Goal: Information Seeking & Learning: Find specific fact

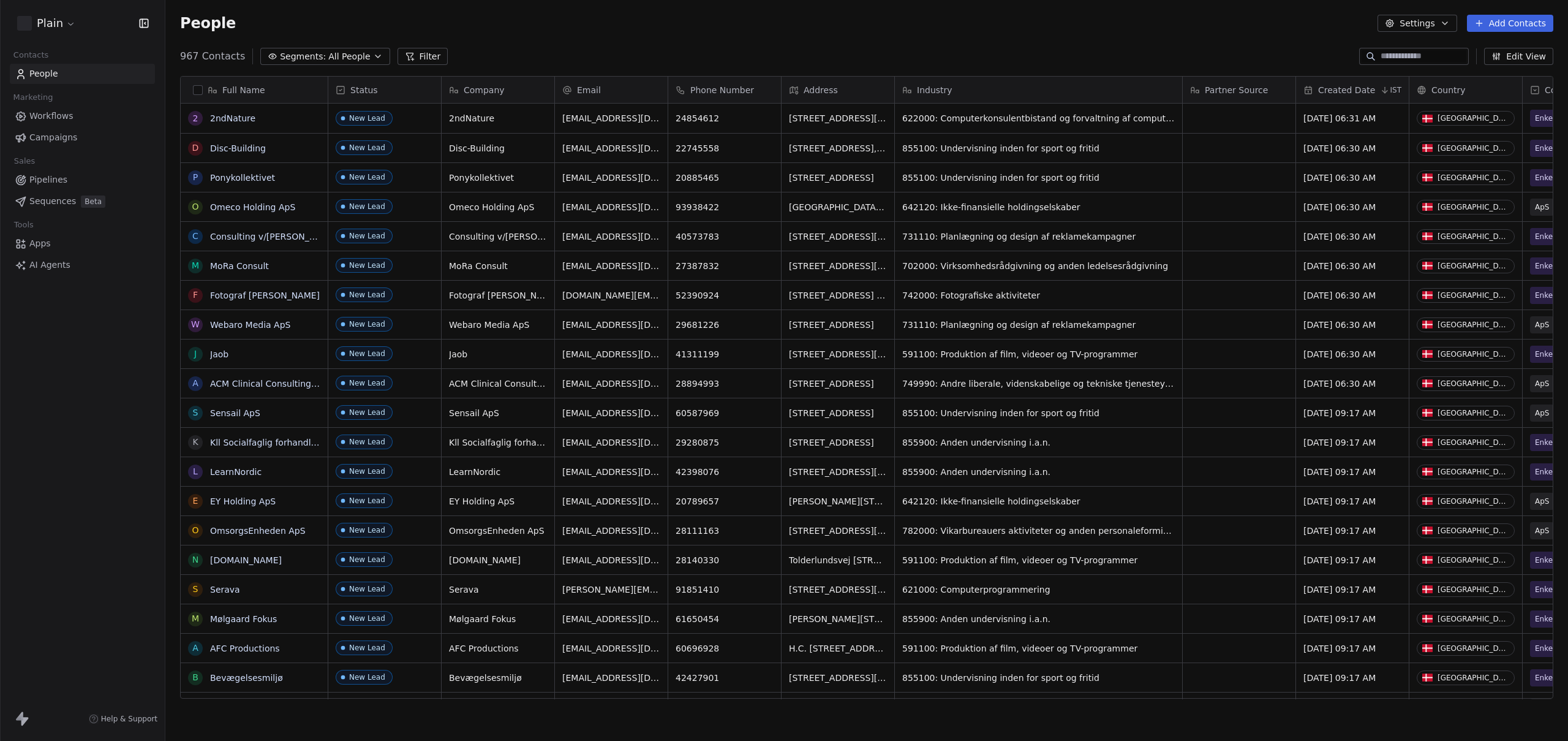
scroll to position [643, 1394]
click at [110, 350] on div "Plain Contacts People Marketing Workflows Campaigns Sales Pipelines Sequences B…" at bounding box center [82, 370] width 164 height 741
click at [67, 23] on html "Plain Contacts People Marketing Workflows Campaigns Sales Pipelines Sequences B…" at bounding box center [784, 370] width 1568 height 741
click at [469, 37] on html "Plain Contacts People Marketing Workflows Campaigns Sales Pipelines Sequences B…" at bounding box center [784, 370] width 1568 height 741
click at [338, 58] on span "All People" at bounding box center [349, 56] width 42 height 13
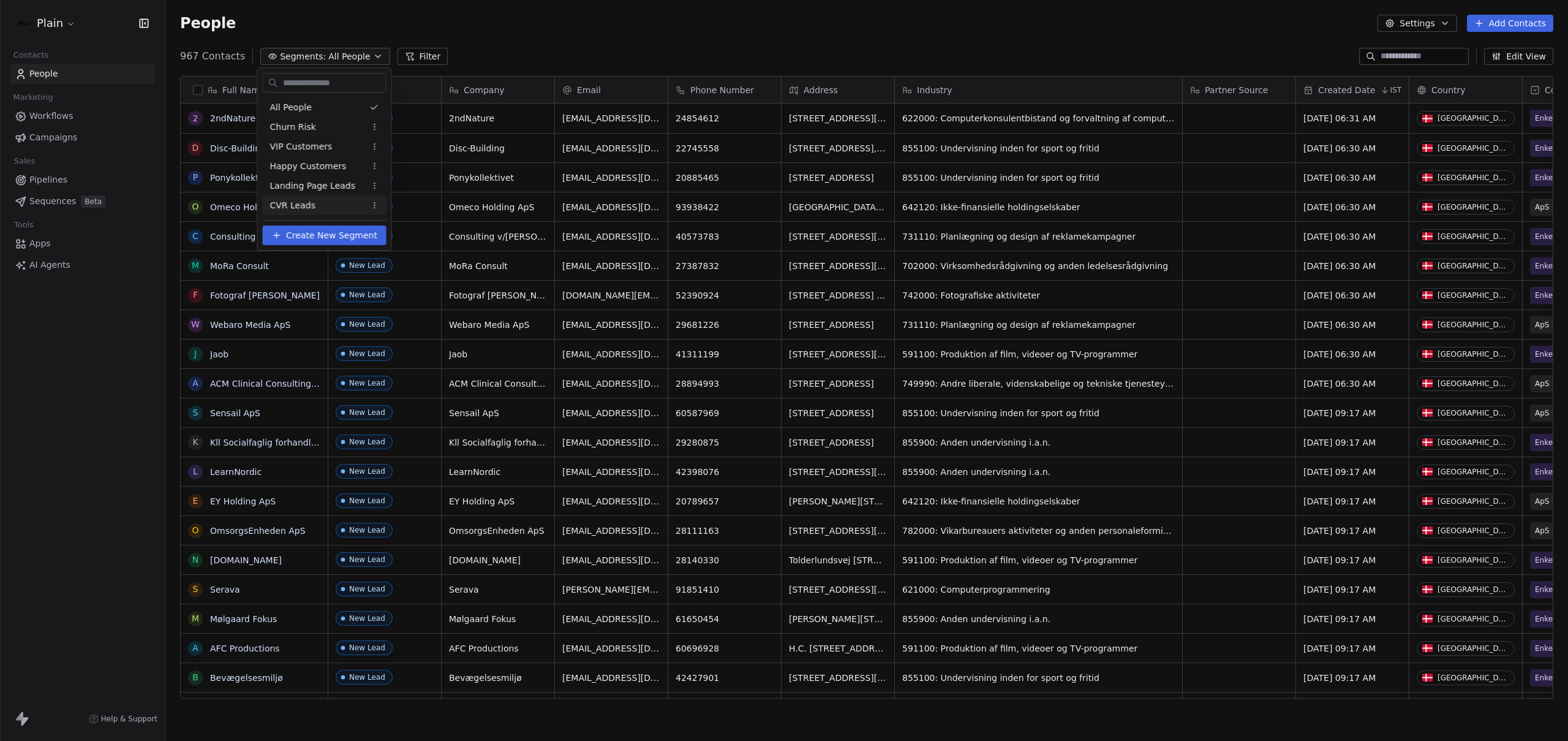
click at [325, 206] on div "CVR Leads" at bounding box center [325, 205] width 124 height 20
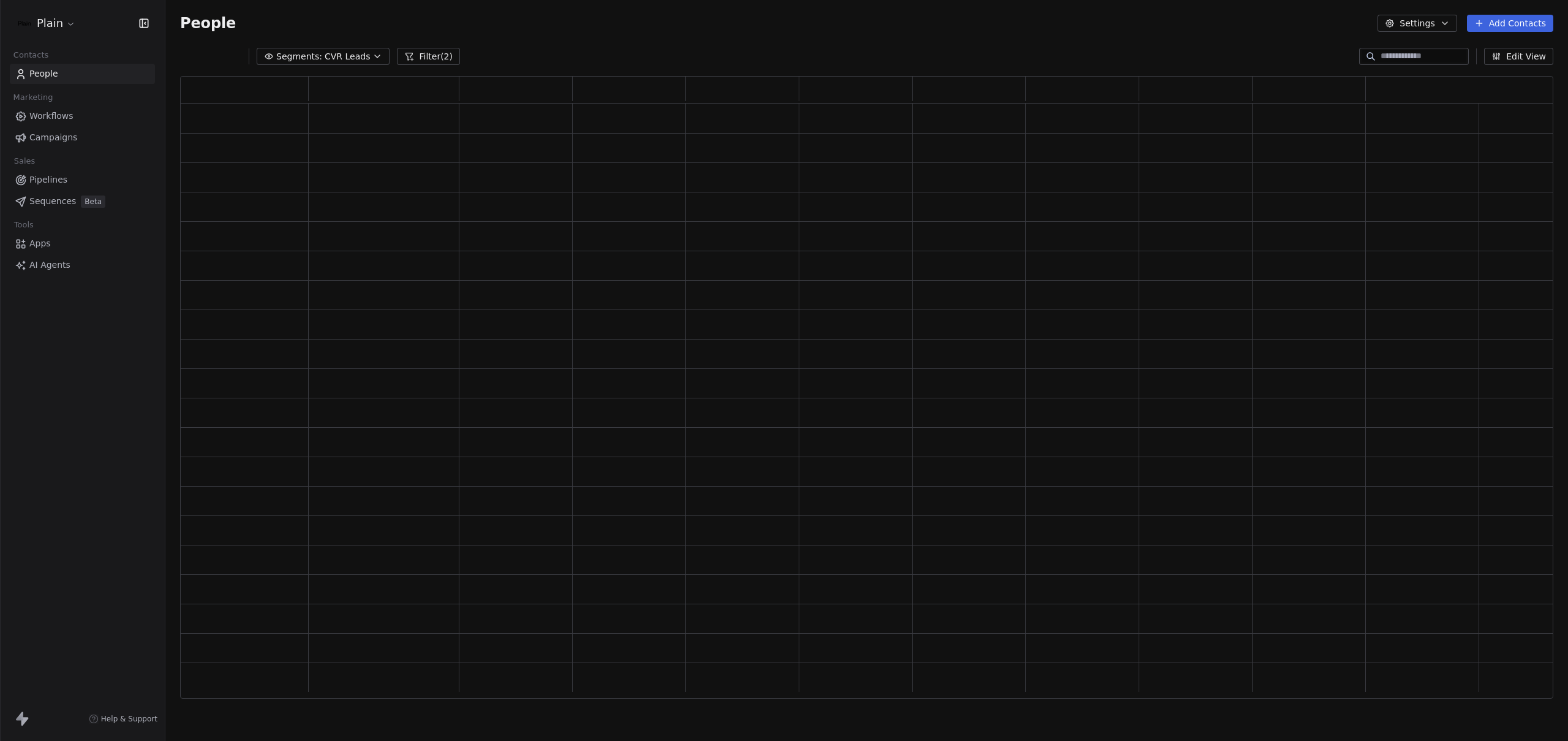
scroll to position [613, 1364]
click at [501, 49] on div "Segments: CVR Leads Filter (2) Edit View" at bounding box center [866, 57] width 1403 height 20
click at [420, 52] on button "Filter (2)" at bounding box center [428, 56] width 63 height 17
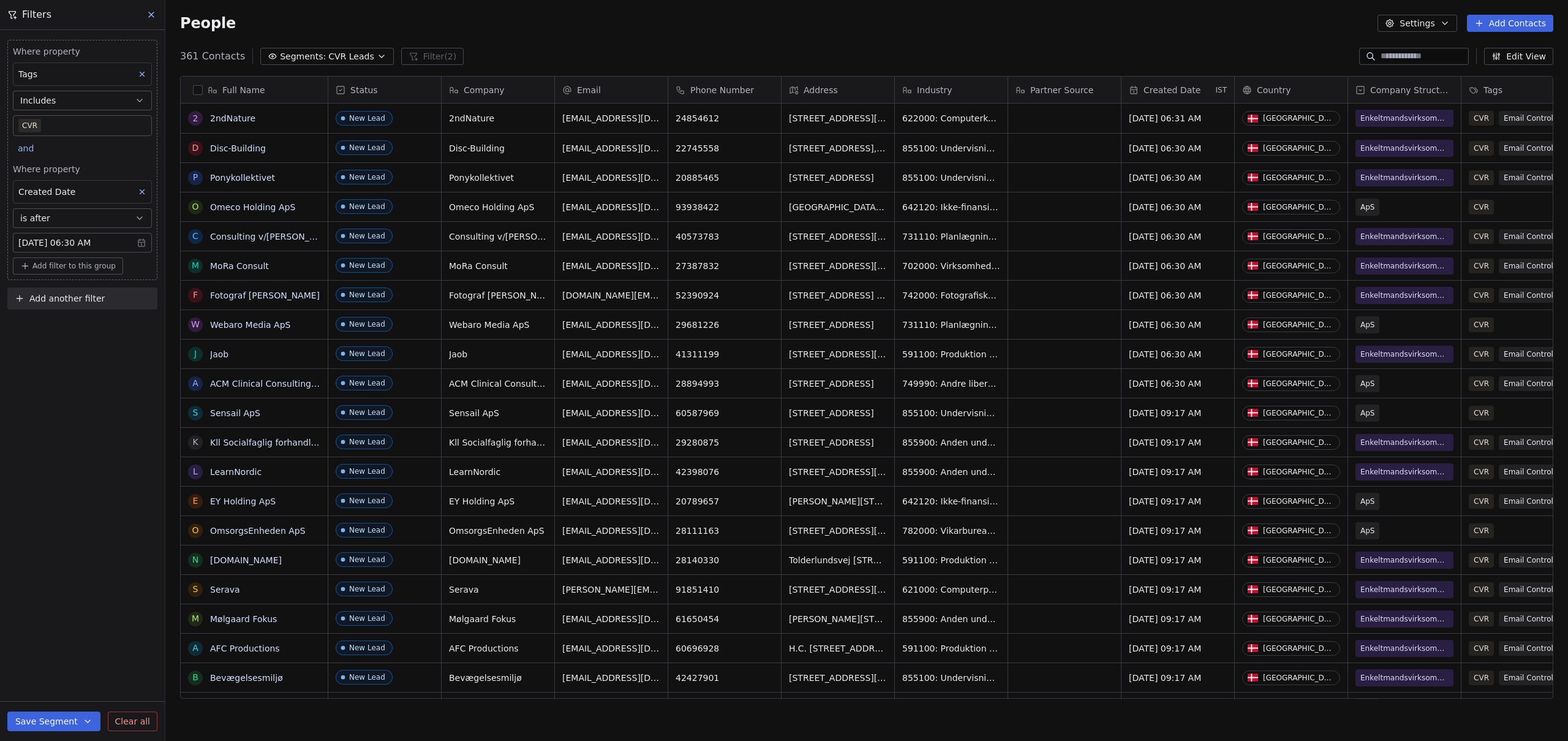
scroll to position [643, 1394]
click at [234, 121] on link "2ndNature" at bounding box center [232, 119] width 45 height 10
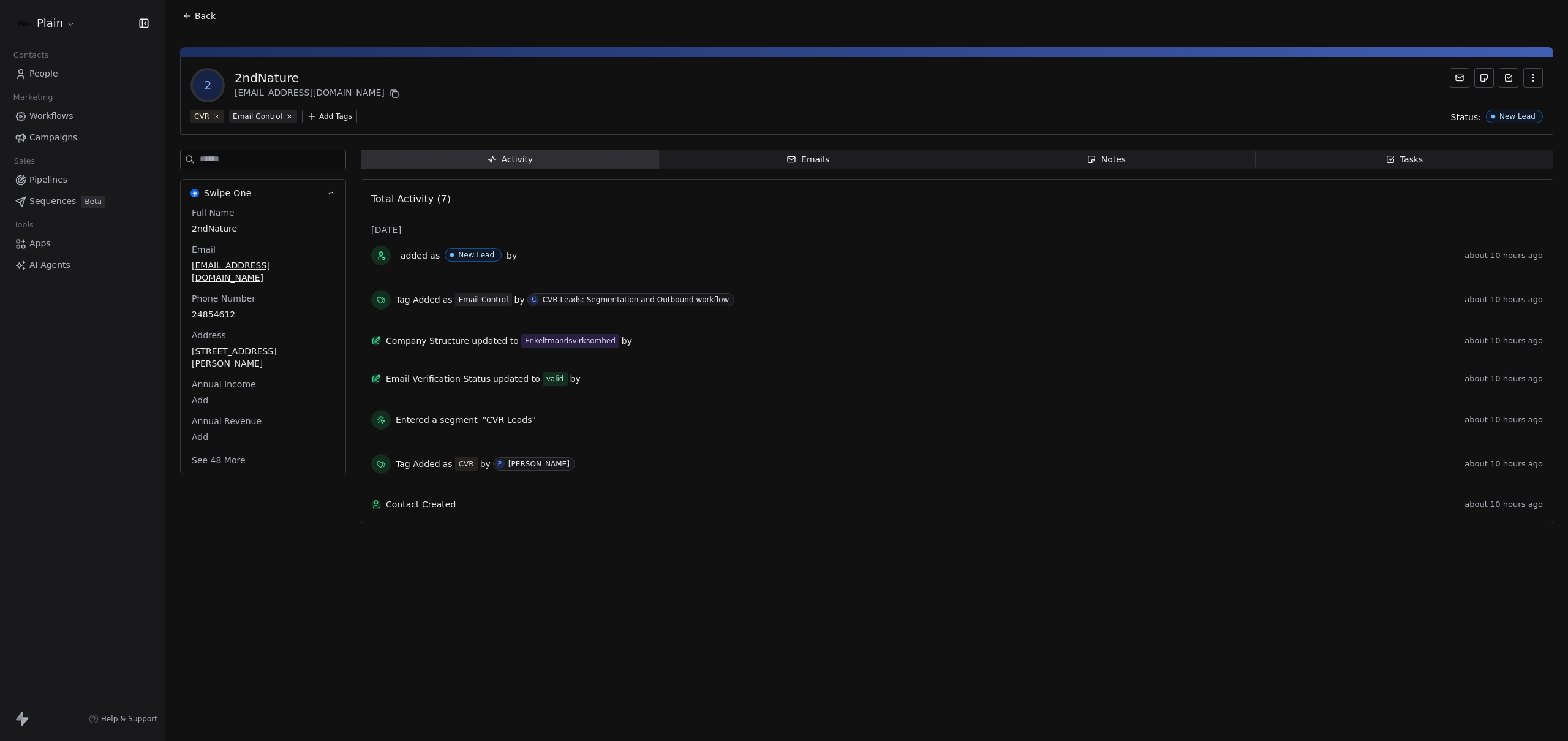
click at [523, 574] on div "Back 2 2ndNature elliot3105@gmail.com CVR Email Control Add Tags Status: New Le…" at bounding box center [866, 370] width 1403 height 741
click at [510, 598] on div "Back 2 2ndNature elliot3105@gmail.com CVR Email Control Add Tags Status: New Le…" at bounding box center [866, 370] width 1403 height 741
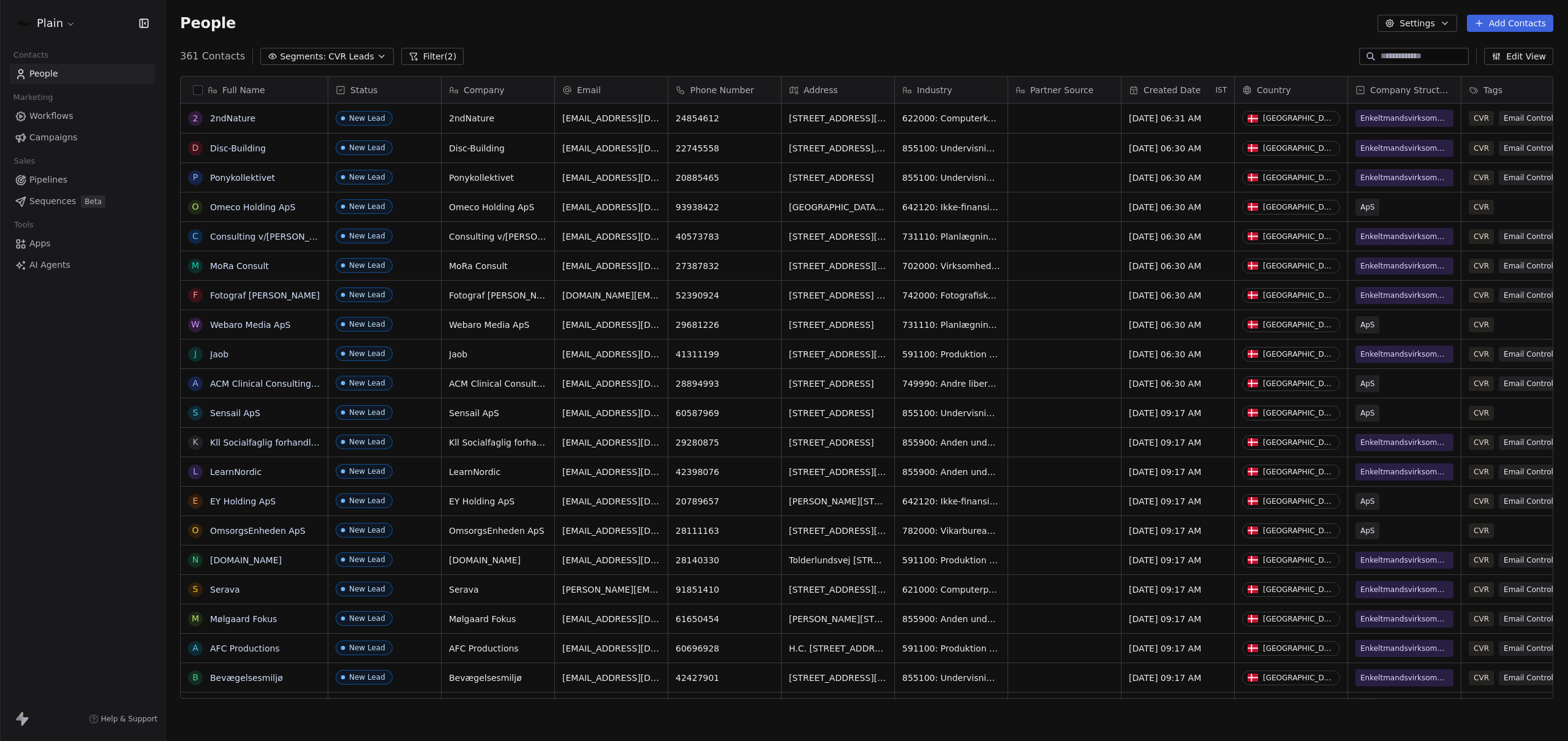
click at [1424, 57] on input at bounding box center [1423, 56] width 86 height 12
type input "*"
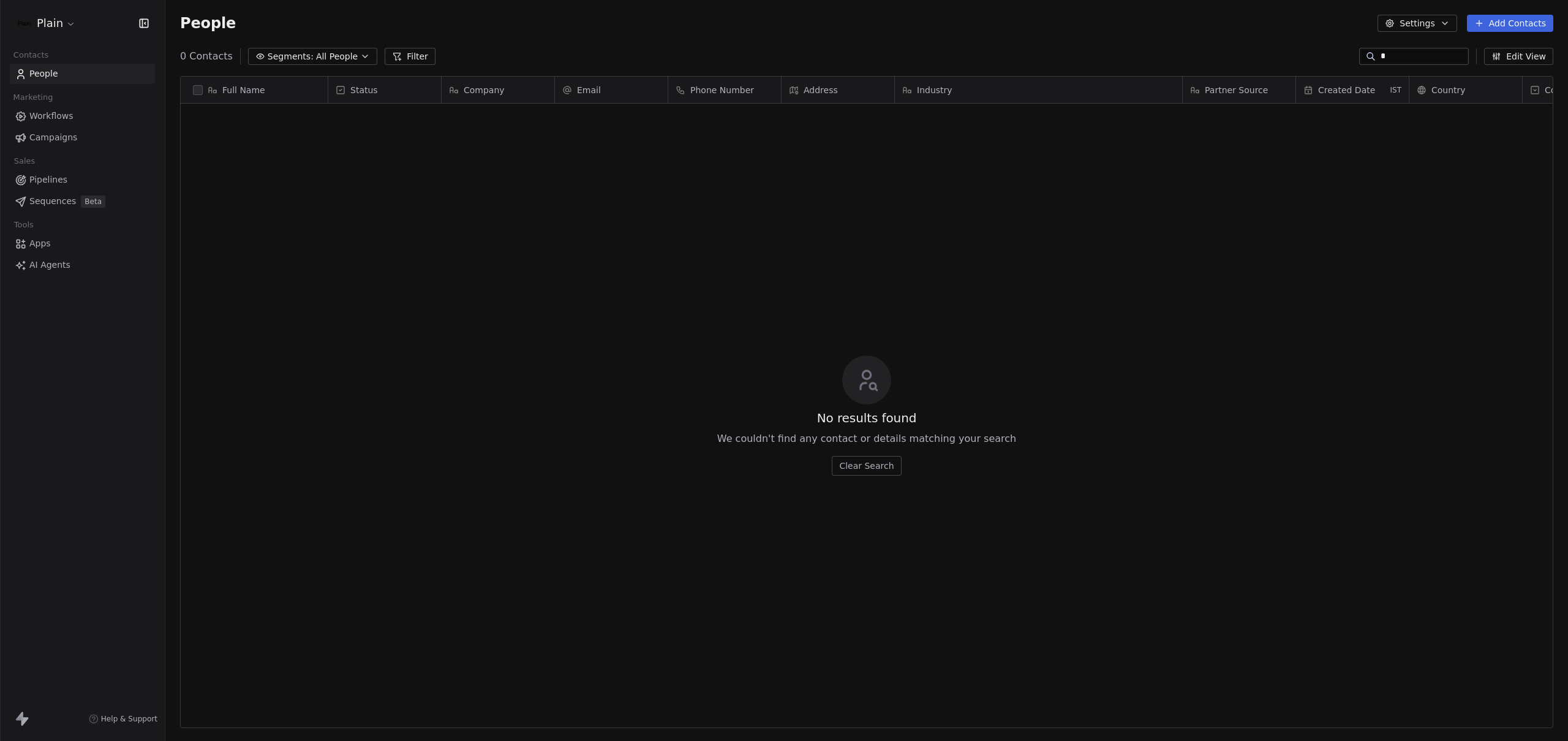
scroll to position [643, 1394]
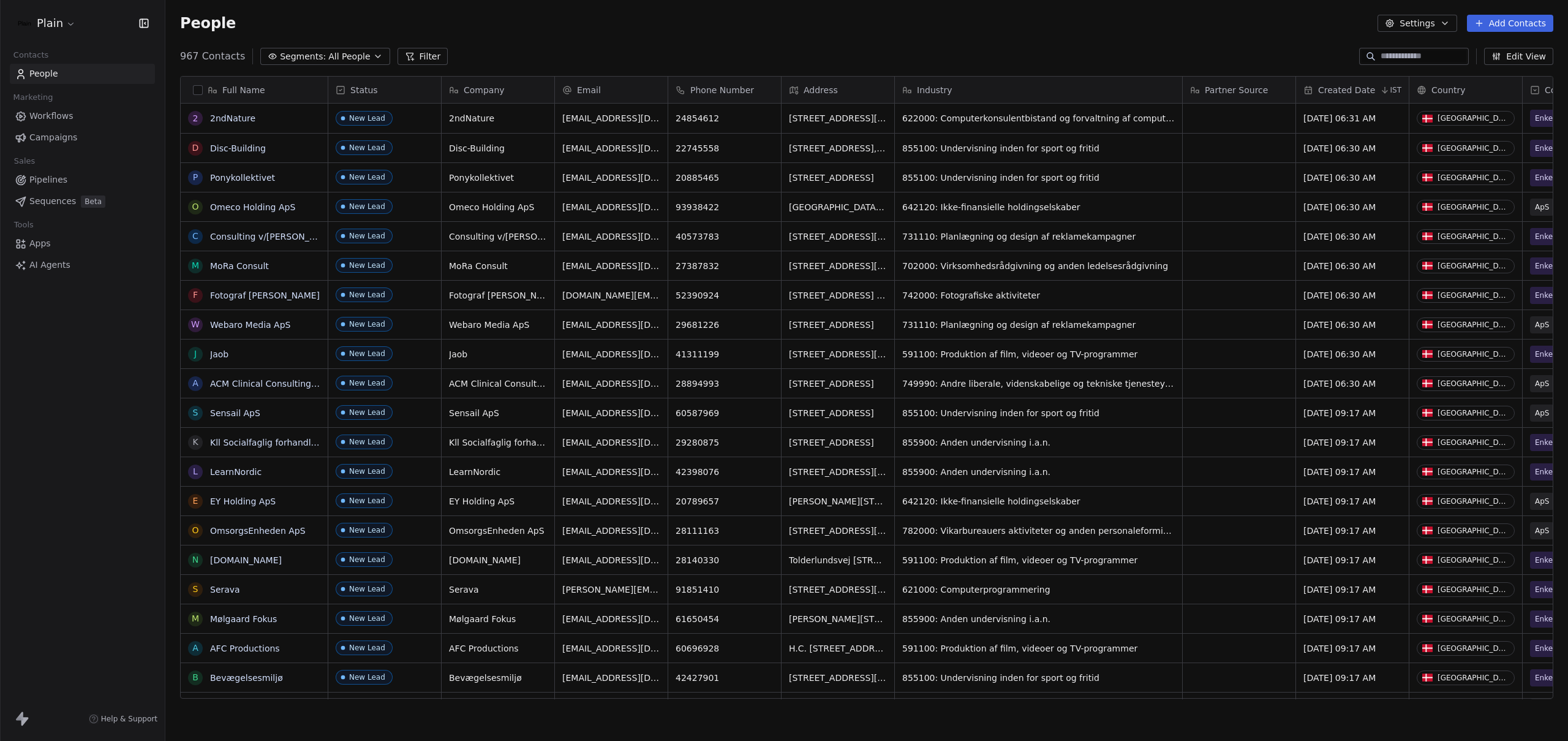
click at [1393, 60] on input at bounding box center [1423, 56] width 86 height 12
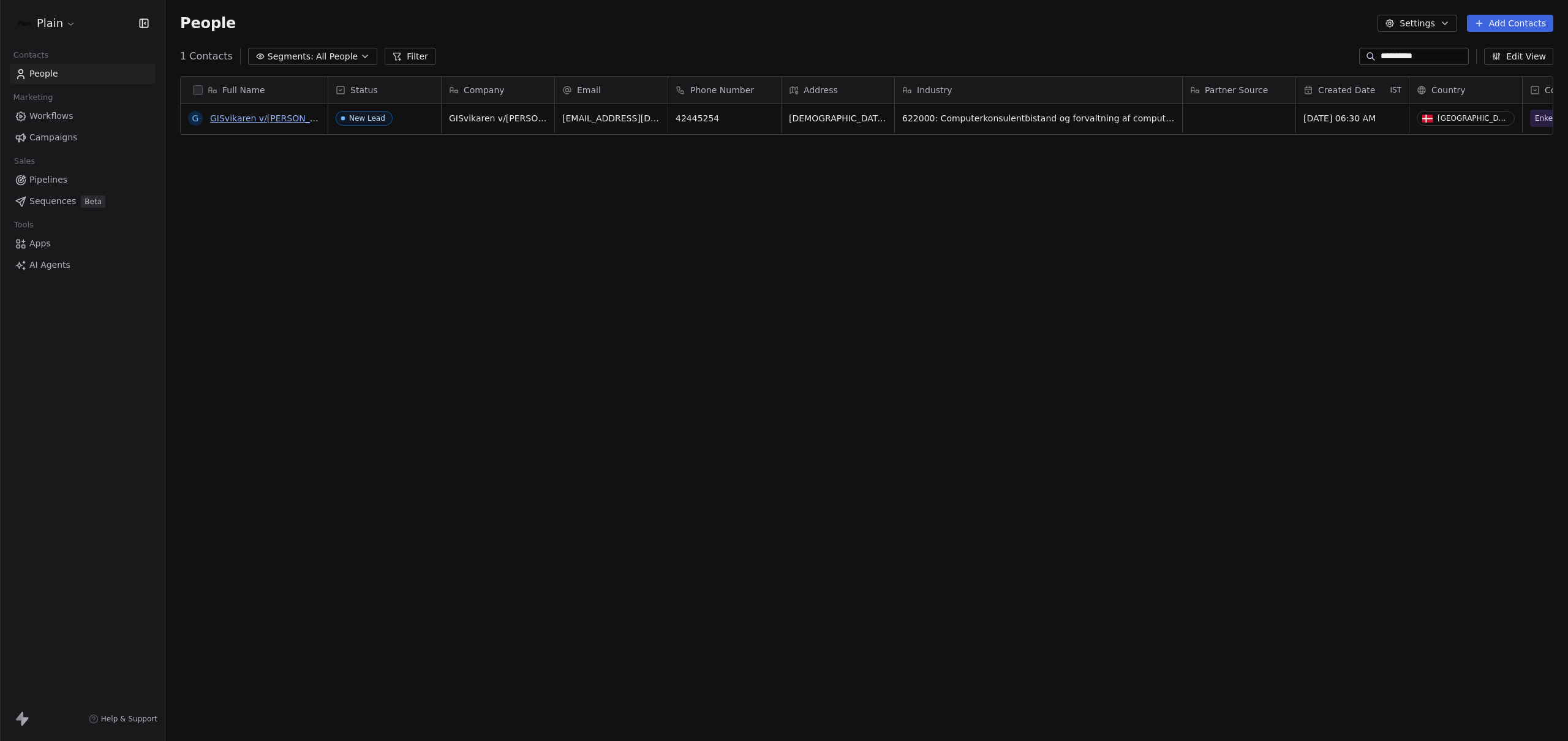
type input "**********"
click at [281, 119] on link "GISvikaren v/[PERSON_NAME]" at bounding box center [274, 119] width 128 height 10
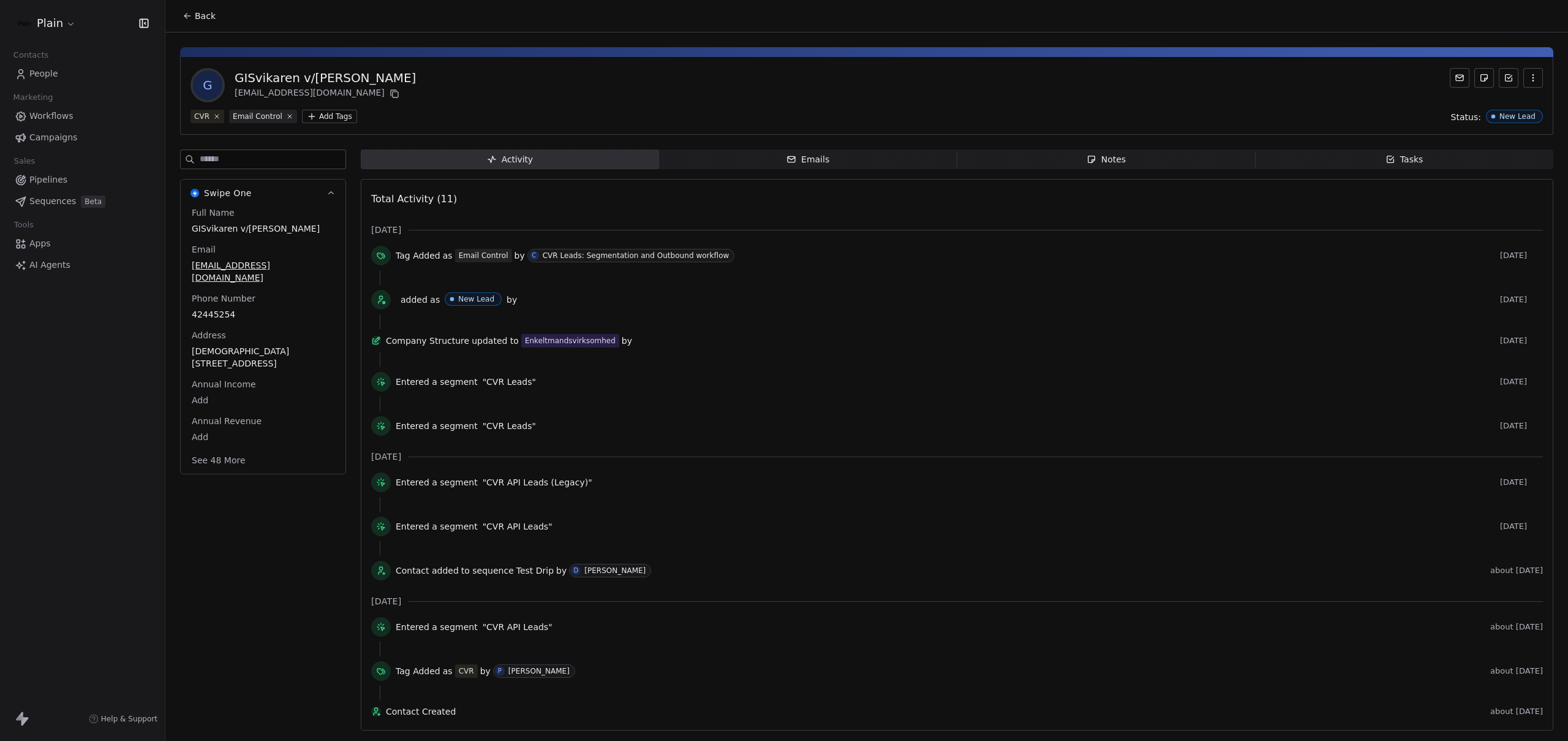
scroll to position [10, 0]
drag, startPoint x: 535, startPoint y: 376, endPoint x: 396, endPoint y: 379, distance: 139.0
click at [396, 379] on div "Entered a segment "CVR Leads"" at bounding box center [945, 382] width 1099 height 12
click at [231, 588] on div "Swipe One Full Name GISvikaren v/[PERSON_NAME] Email [EMAIL_ADDRESS][DOMAIN_NAM…" at bounding box center [263, 444] width 166 height 588
click at [305, 515] on div "Swipe One Full Name GISvikaren v/[PERSON_NAME] Email [EMAIL_ADDRESS][DOMAIN_NAM…" at bounding box center [263, 444] width 166 height 588
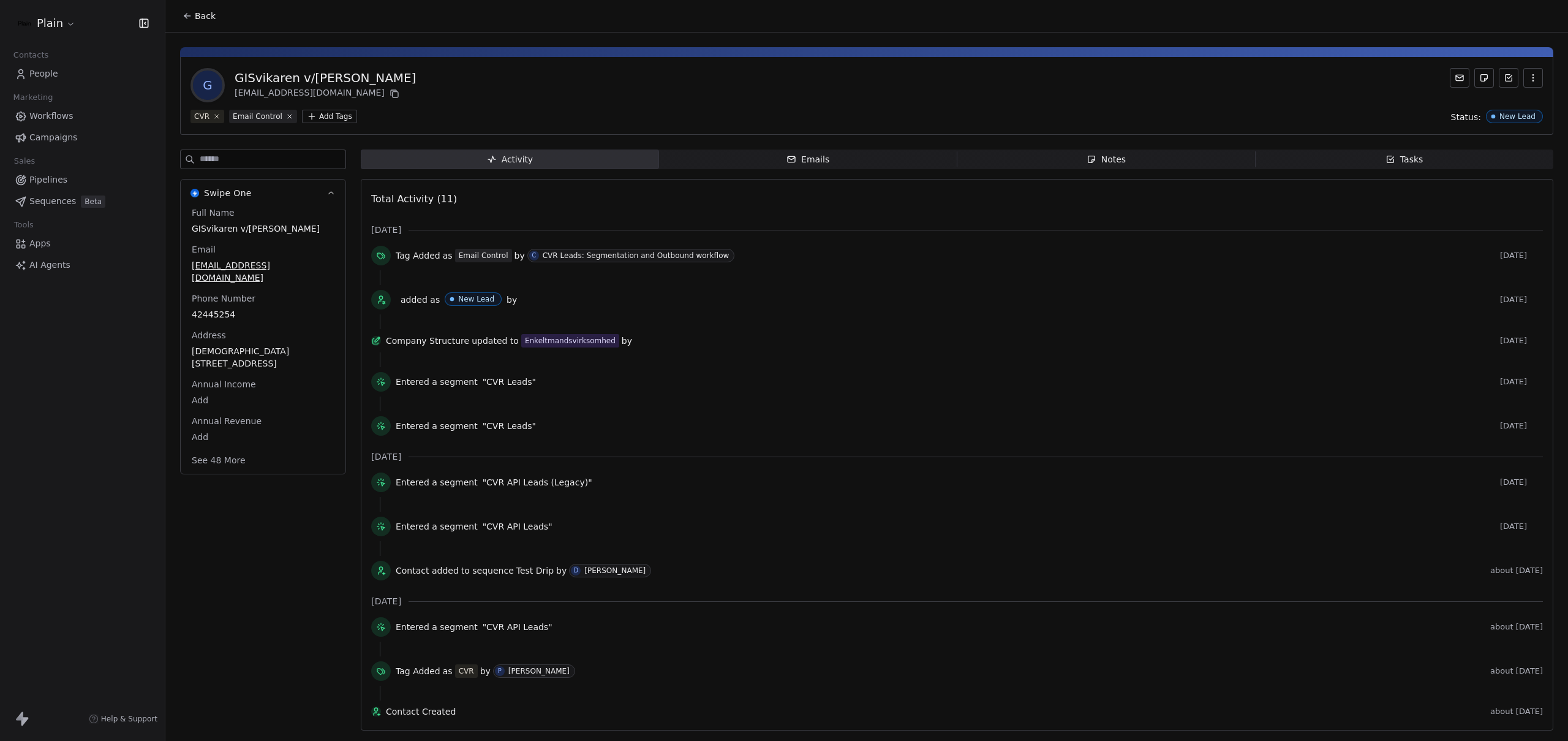
scroll to position [0, 0]
click at [49, 116] on span "Workflows" at bounding box center [51, 116] width 44 height 13
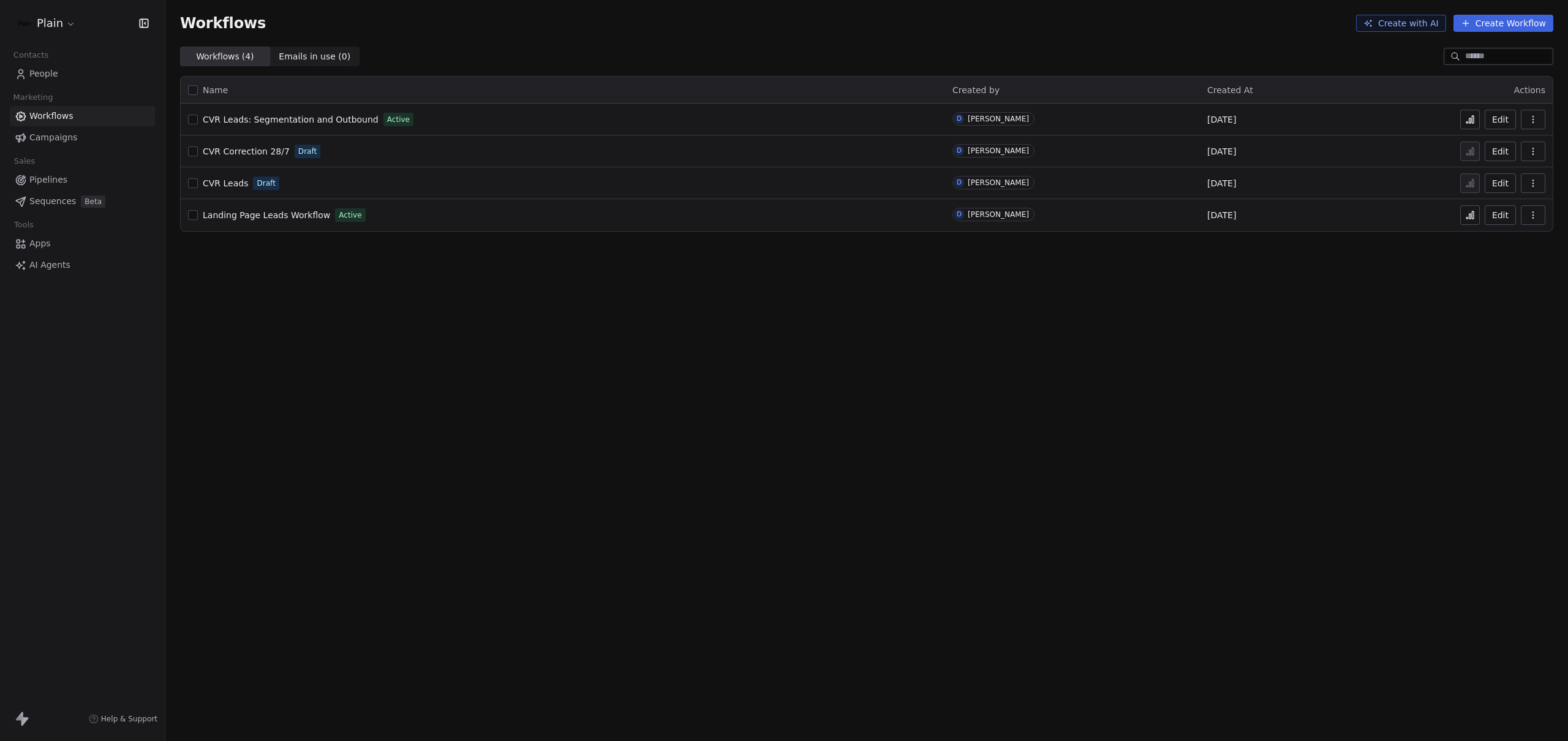
click at [285, 122] on span "CVR Leads: Segmentation and Outbound" at bounding box center [290, 120] width 175 height 10
click at [1476, 118] on button at bounding box center [1470, 120] width 20 height 20
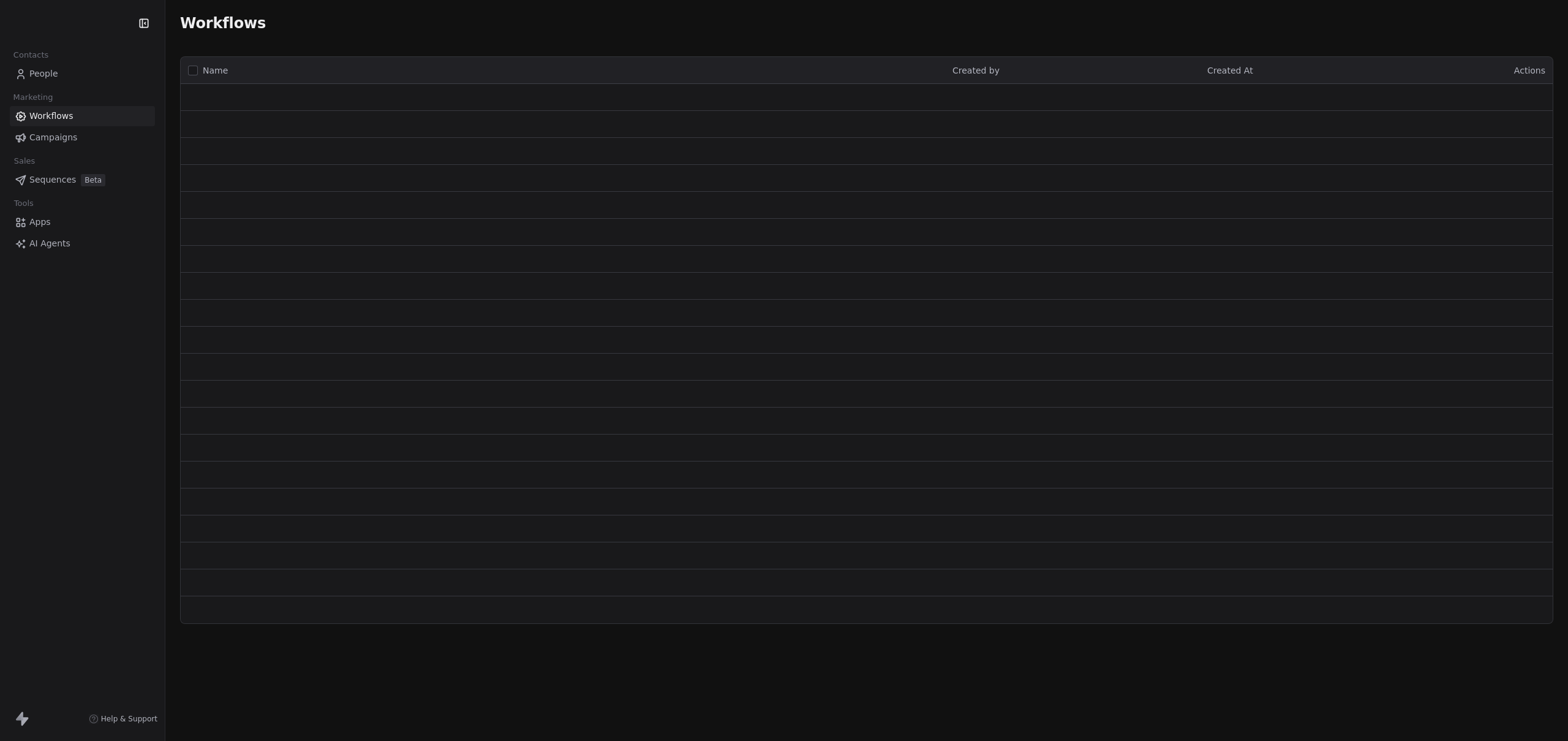
click at [62, 76] on link "People" at bounding box center [83, 74] width 146 height 20
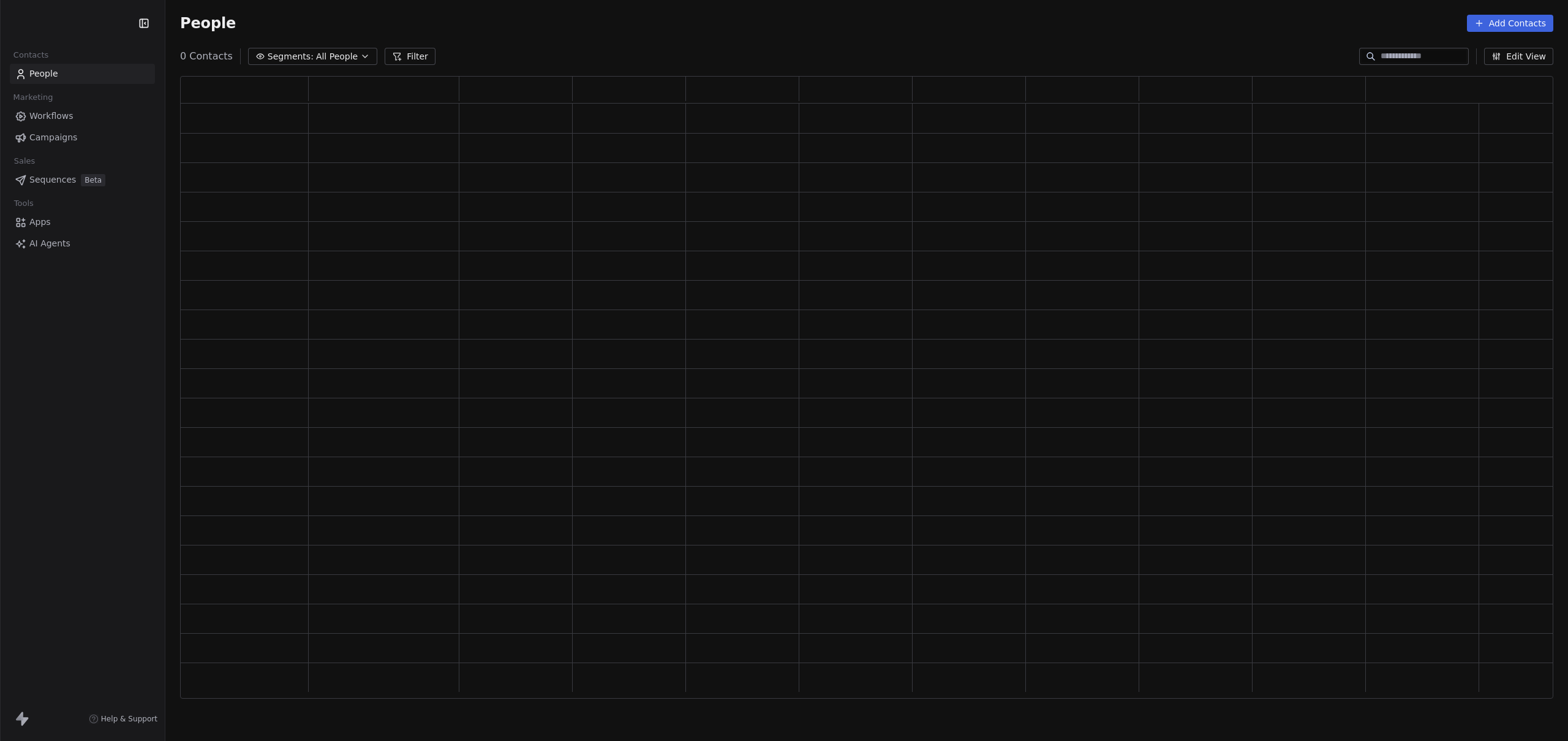
scroll to position [613, 1364]
click at [50, 71] on span "People" at bounding box center [43, 74] width 29 height 13
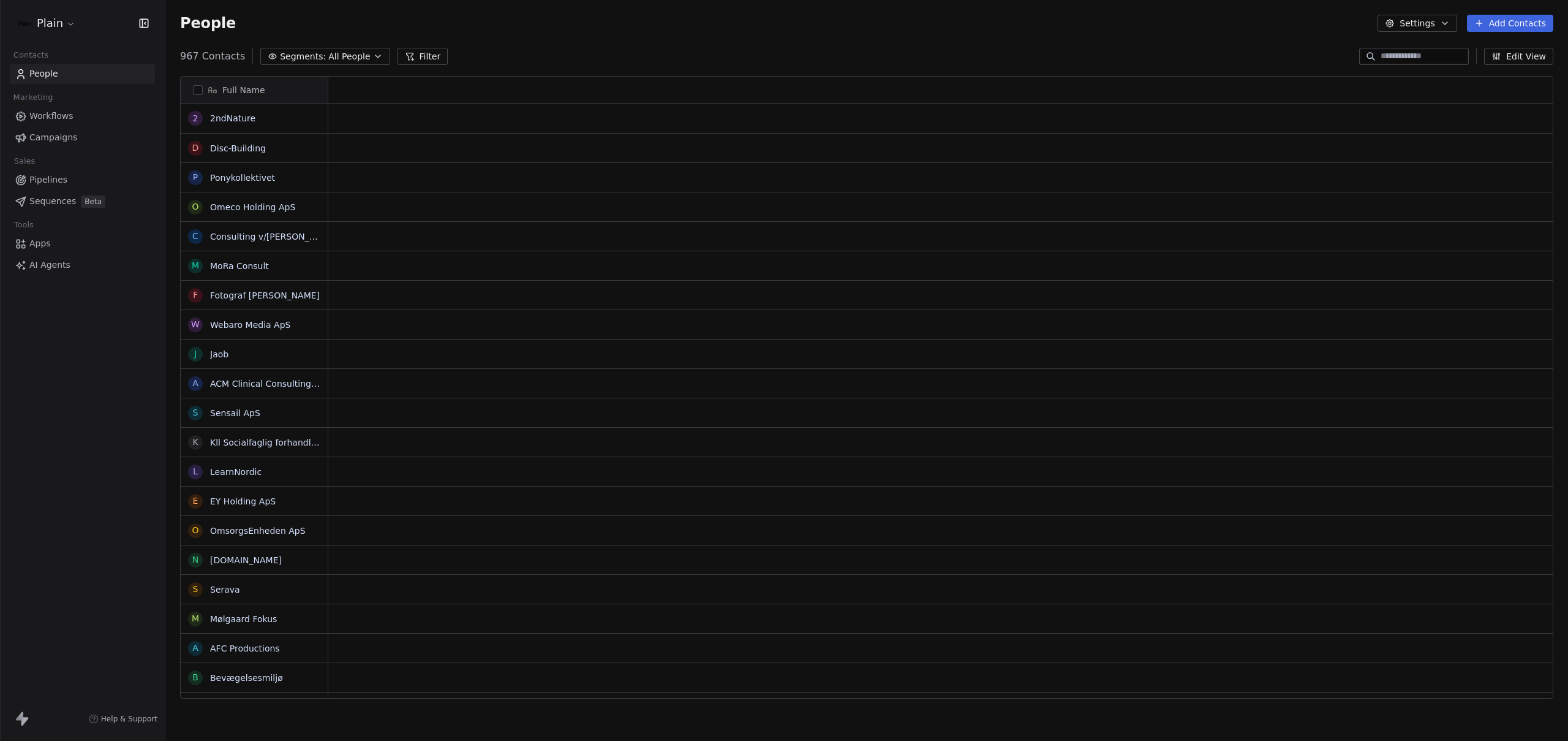
scroll to position [643, 1394]
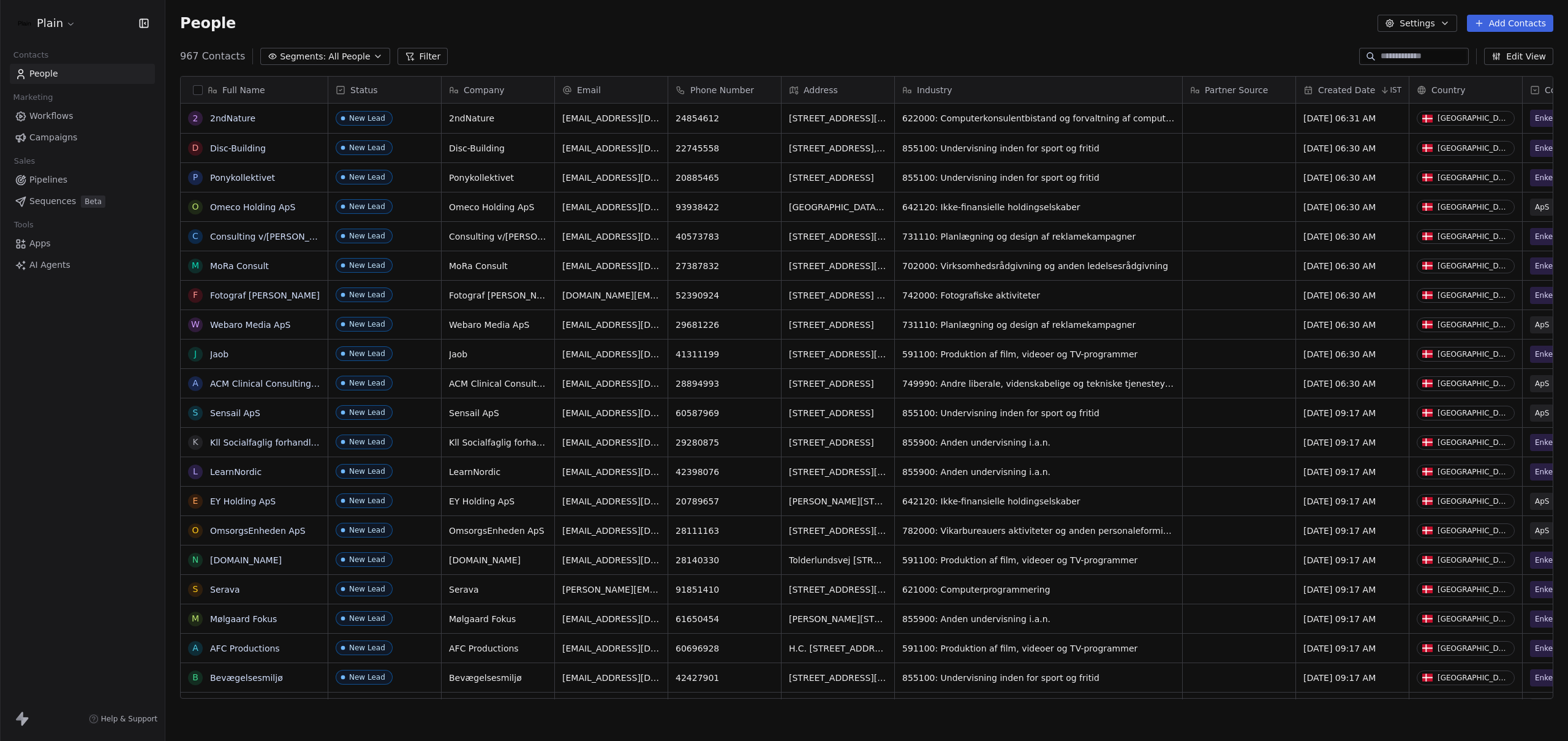
click at [1387, 55] on input at bounding box center [1423, 56] width 86 height 12
paste input "**********"
type input "**********"
paste input "**********"
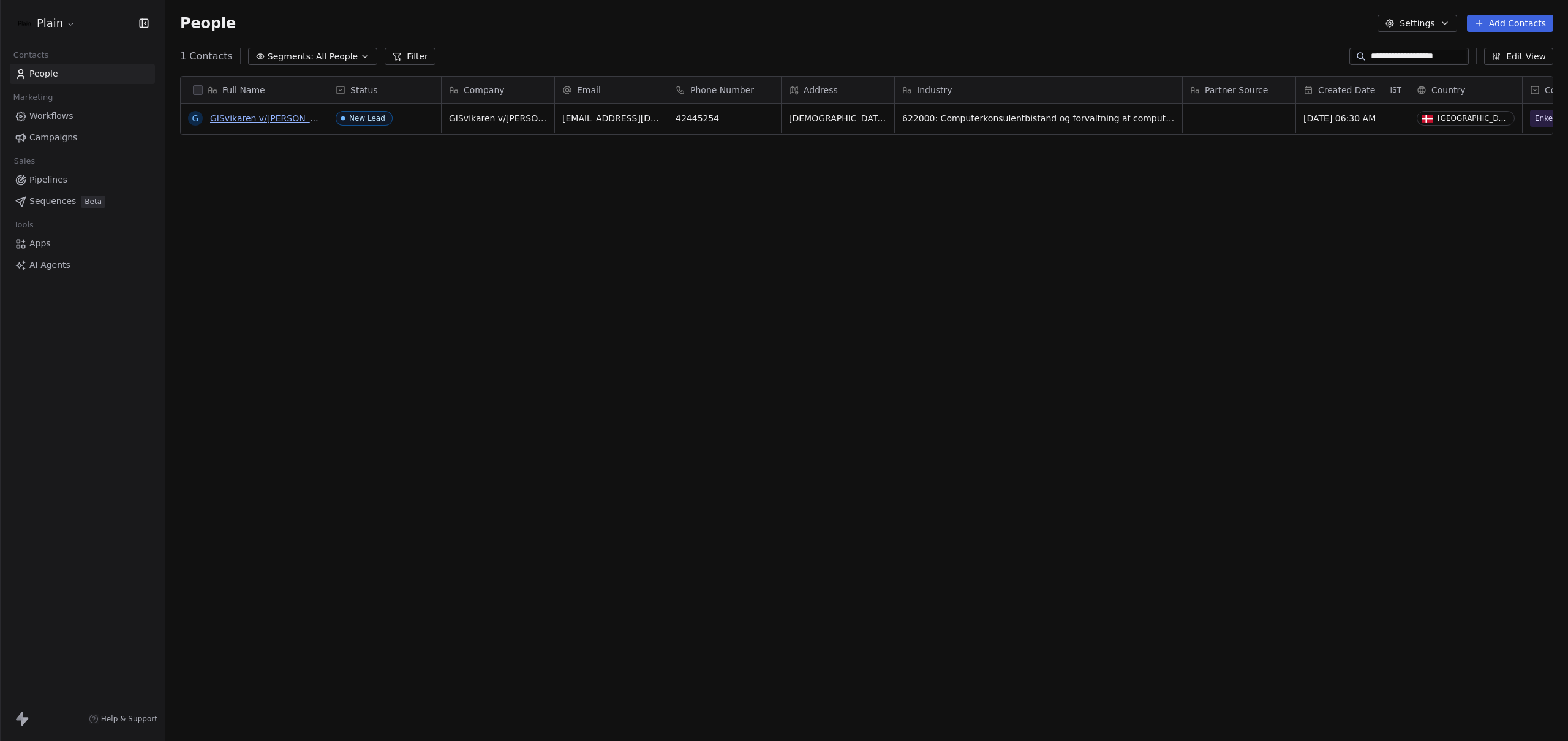
type input "**********"
click at [268, 119] on link "GISvikaren v/[PERSON_NAME]" at bounding box center [274, 119] width 128 height 10
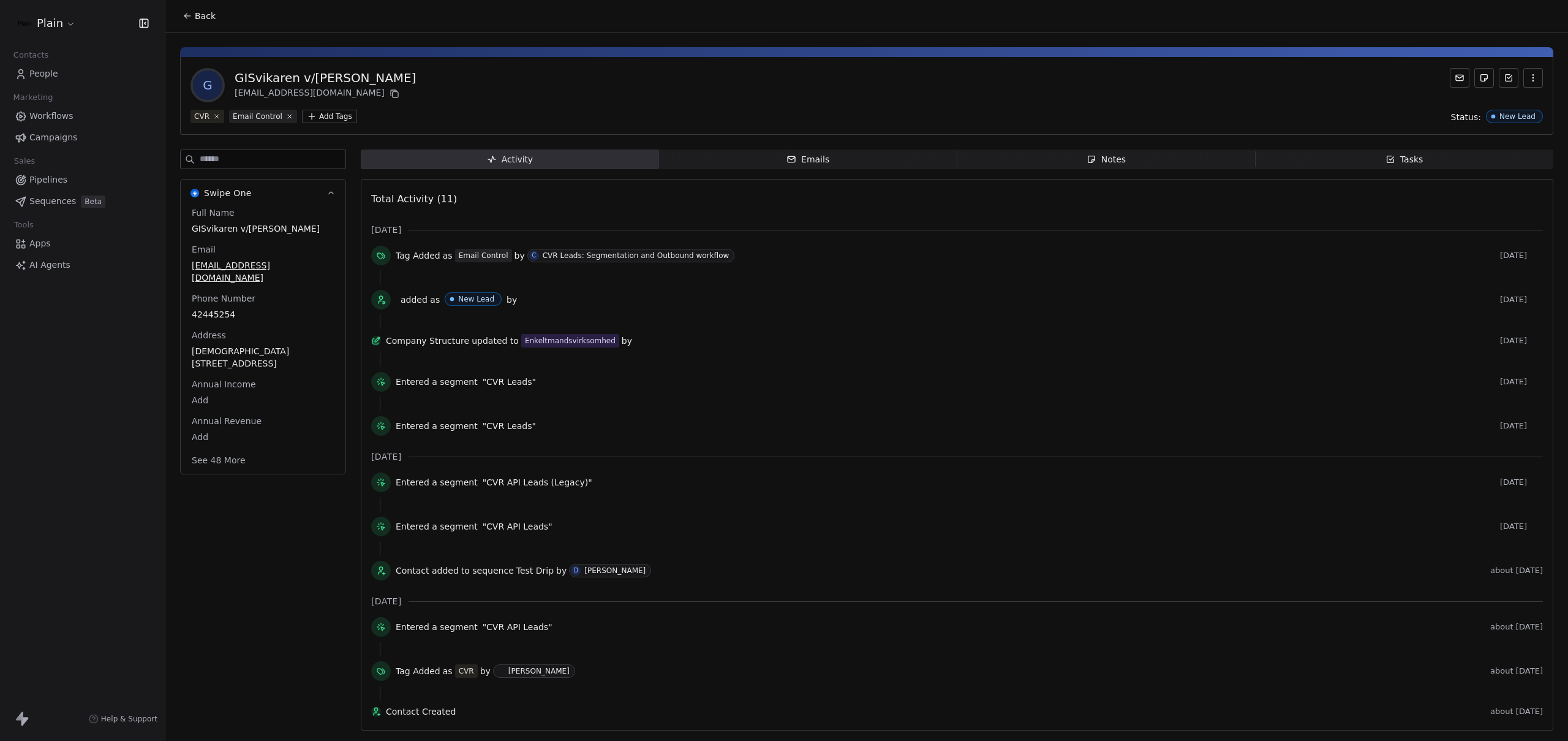
scroll to position [10, 0]
click at [311, 679] on div "Swipe One Full Name GISvikaren v/[PERSON_NAME] Email [EMAIL_ADDRESS][DOMAIN_NAM…" at bounding box center [263, 444] width 166 height 588
click at [300, 535] on div "Swipe One Full Name GISvikaren v/[PERSON_NAME] Email [EMAIL_ADDRESS][DOMAIN_NAM…" at bounding box center [263, 444] width 166 height 588
click at [319, 623] on div "Swipe One Full Name GISvikaren v/[PERSON_NAME] Email [EMAIL_ADDRESS][DOMAIN_NAM…" at bounding box center [263, 444] width 166 height 588
